Goal: Find specific page/section: Find specific page/section

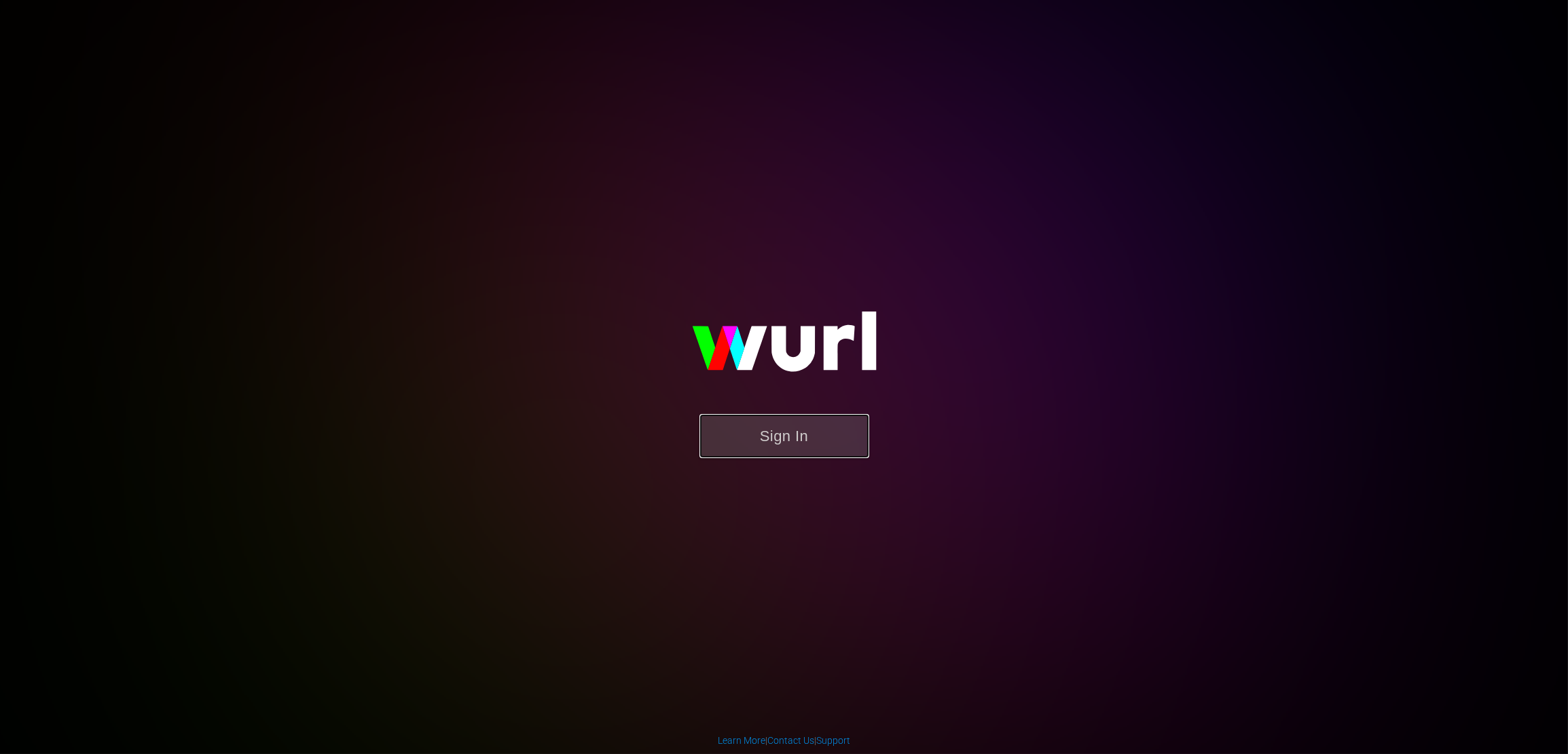
click at [797, 427] on button "Sign In" at bounding box center [784, 436] width 170 height 44
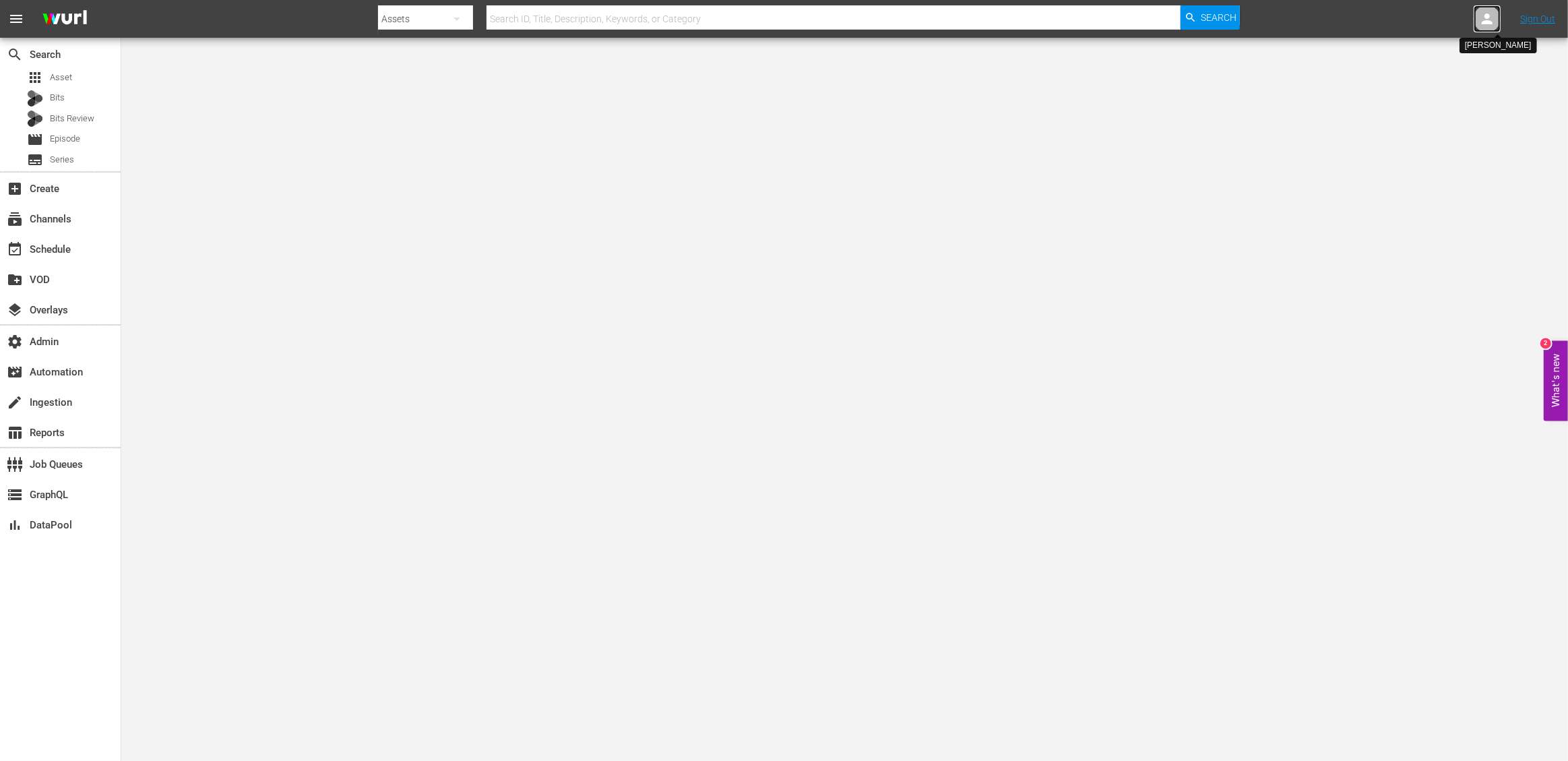
click at [1482, 25] on icon at bounding box center [1487, 19] width 16 height 16
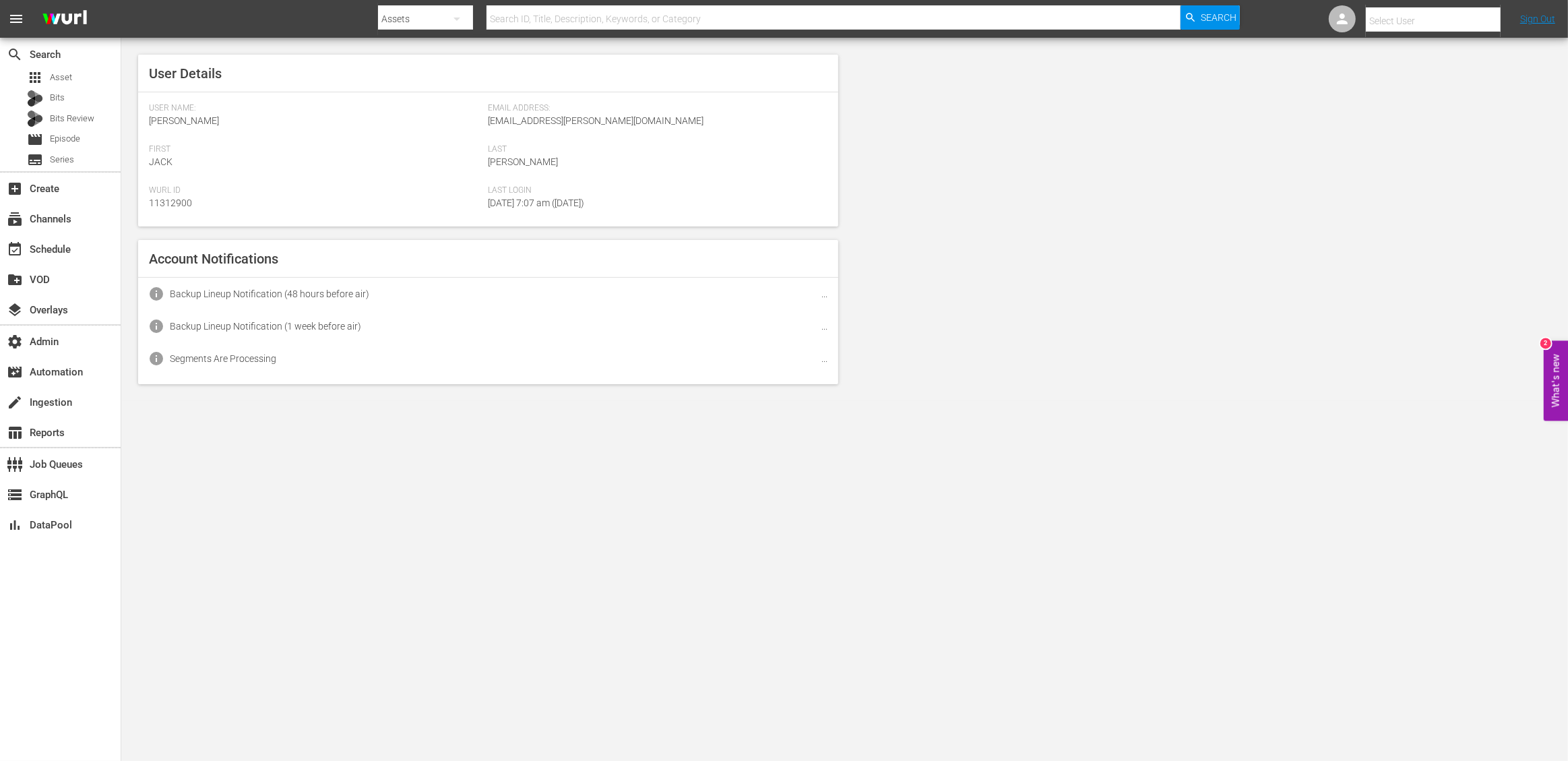
click at [1424, 21] on input "text" at bounding box center [1451, 21] width 173 height 33
type input "s"
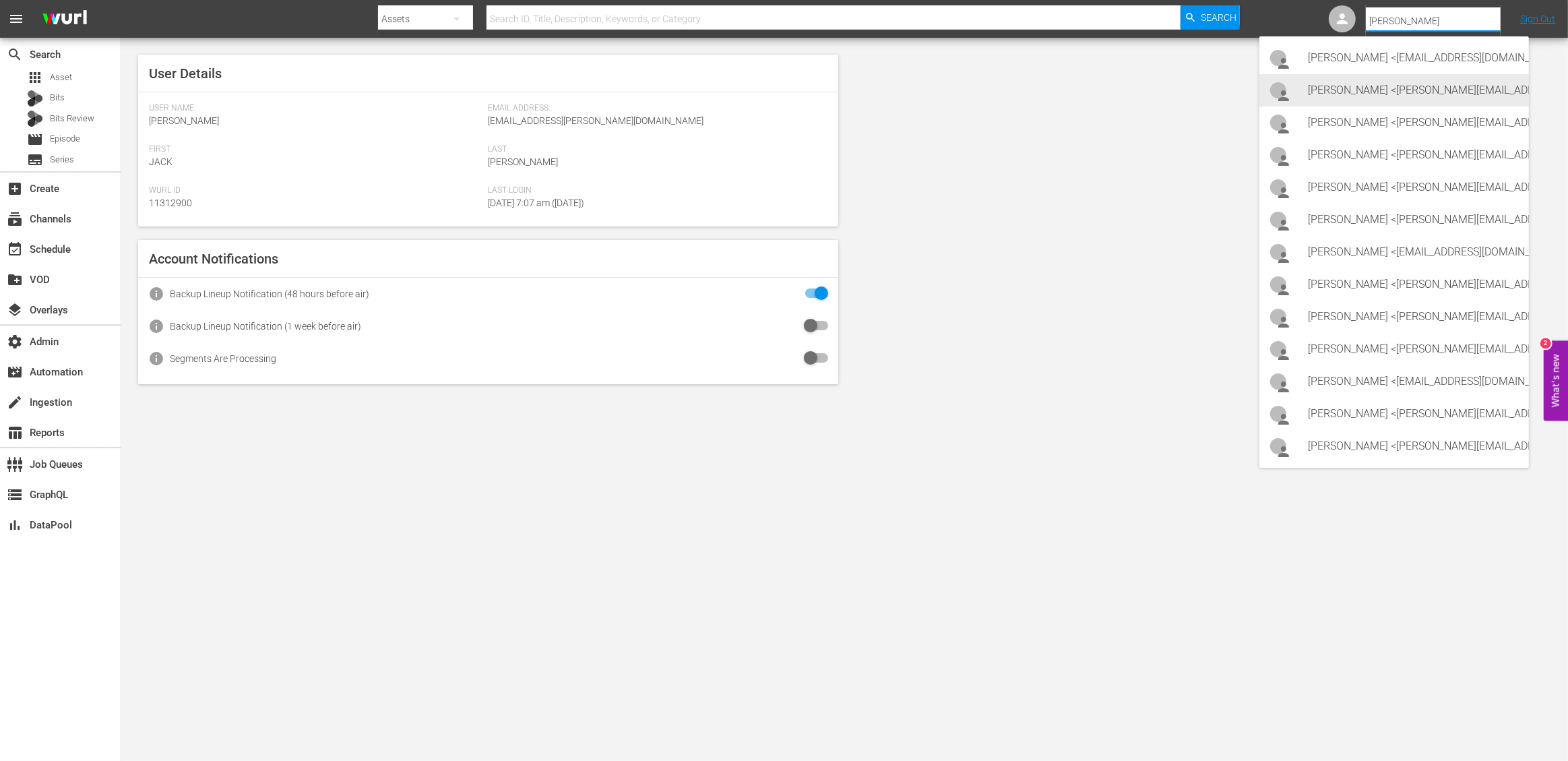
click at [1446, 86] on div "Steve Hofstetter <steve@comedyjuice.com>" at bounding box center [1412, 90] width 210 height 33
type input "Steve Hofstetter (11312366)"
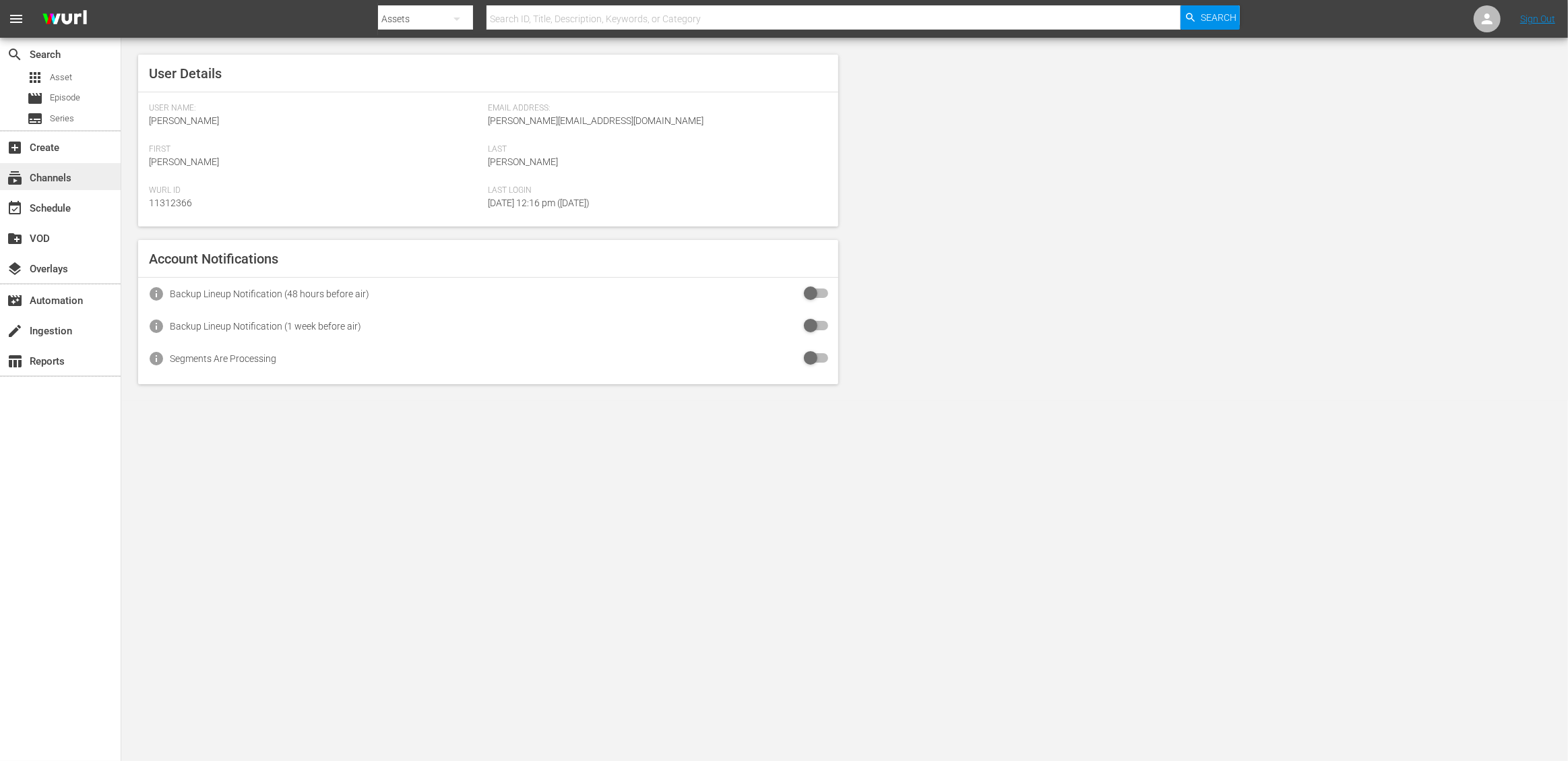
click at [71, 170] on div "subscriptions Channels" at bounding box center [37, 176] width 76 height 12
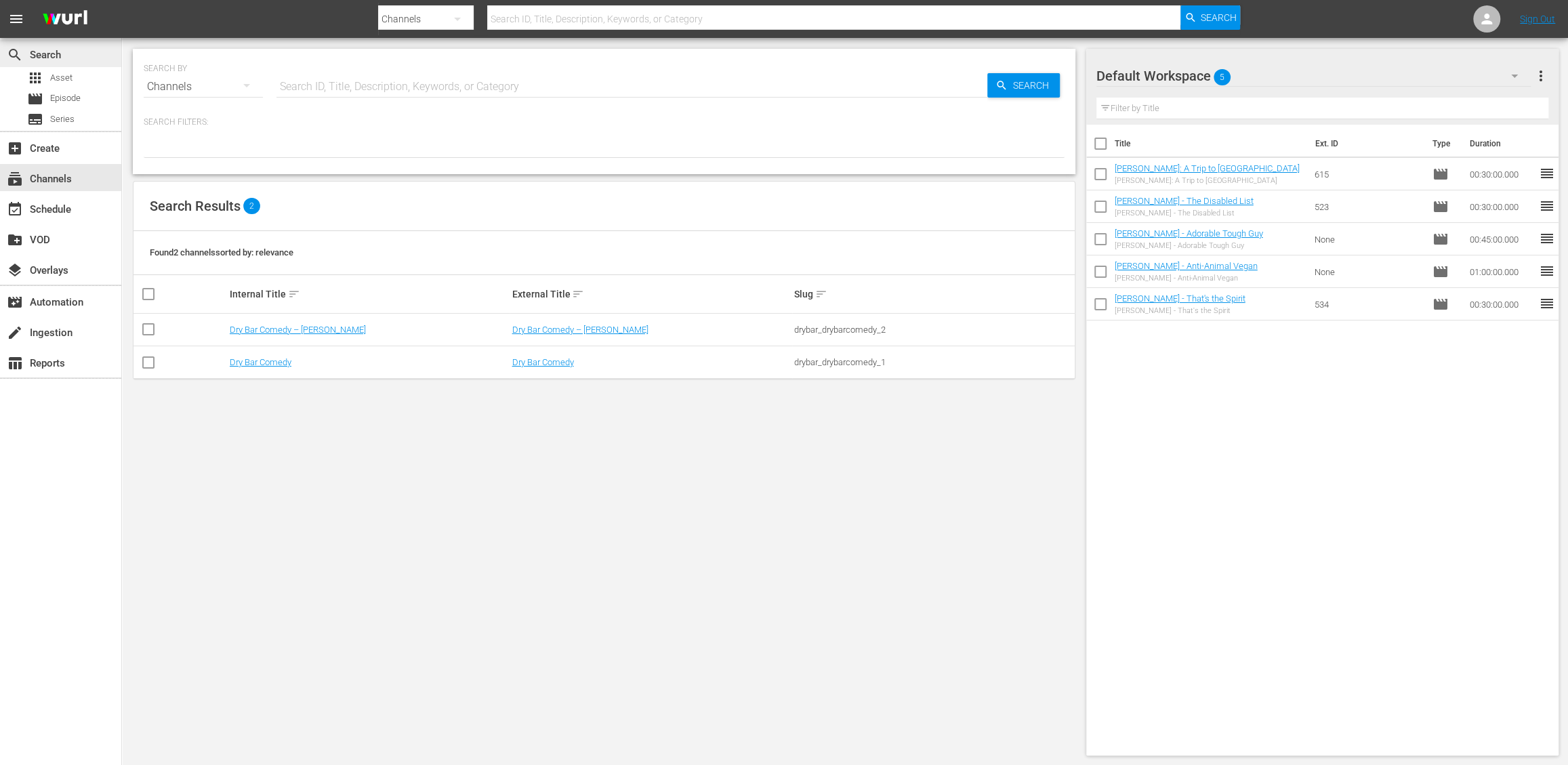
click at [59, 53] on div "search Search" at bounding box center [38, 52] width 76 height 12
